Goal: Use online tool/utility: Use online tool/utility

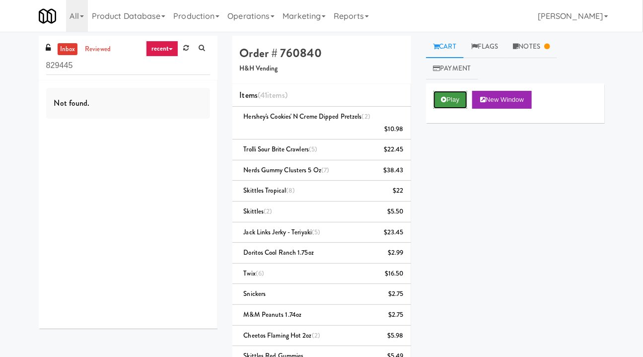
click at [450, 105] on button "Play" at bounding box center [450, 100] width 34 height 18
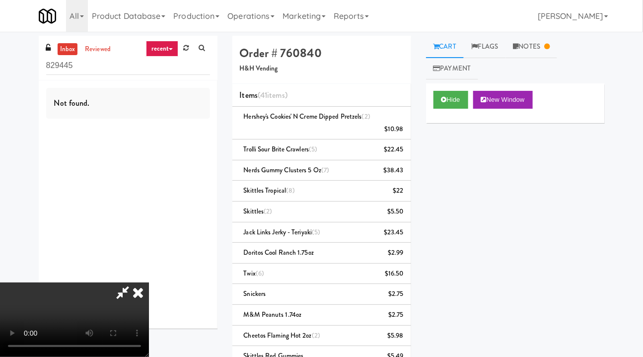
click at [138, 290] on icon at bounding box center [138, 292] width 22 height 20
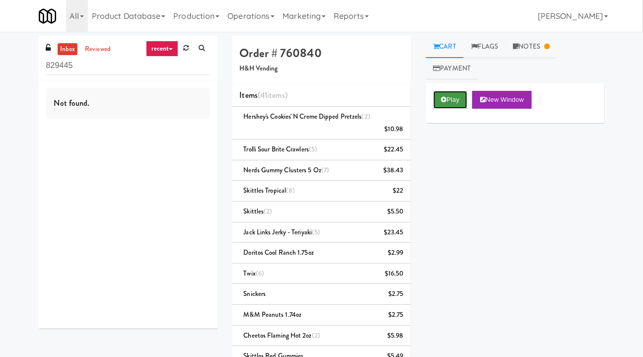
click at [460, 100] on button "Play" at bounding box center [450, 100] width 34 height 18
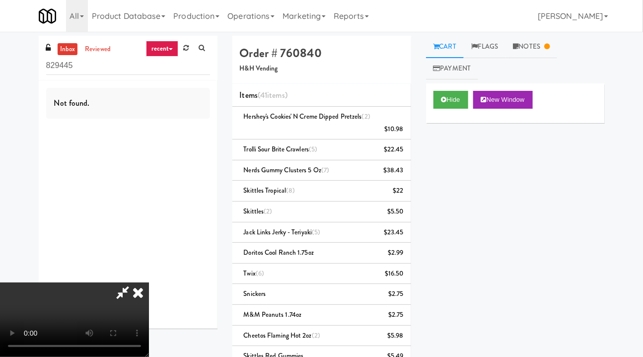
click at [133, 289] on icon at bounding box center [122, 292] width 23 height 20
click at [137, 295] on icon at bounding box center [138, 292] width 22 height 20
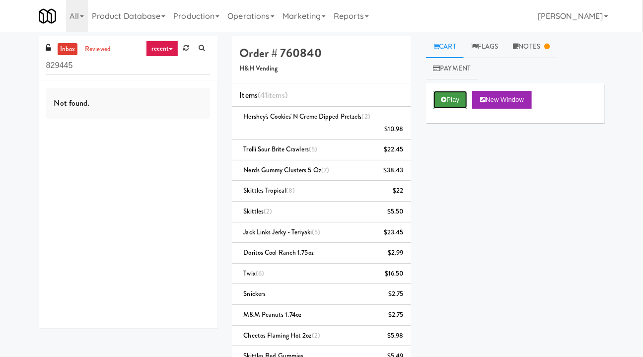
click at [454, 99] on button "Play" at bounding box center [450, 100] width 34 height 18
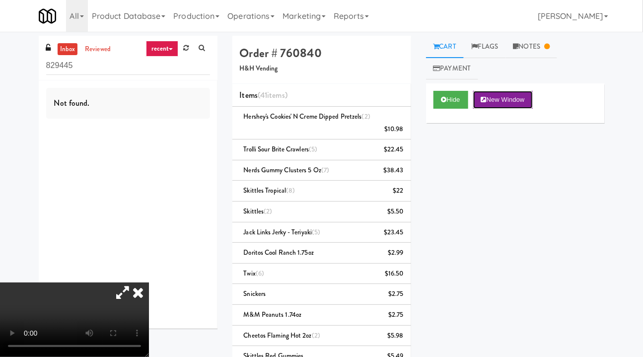
click at [503, 104] on button "New Window" at bounding box center [503, 100] width 60 height 18
